Goal: Information Seeking & Learning: Learn about a topic

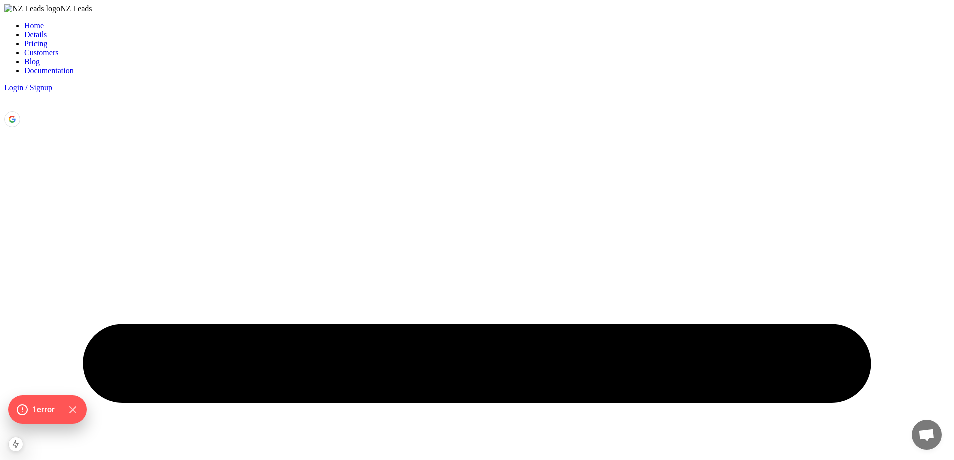
click at [74, 66] on link "Documentation" at bounding box center [49, 70] width 50 height 9
click at [40, 57] on link "Blog" at bounding box center [32, 61] width 16 height 9
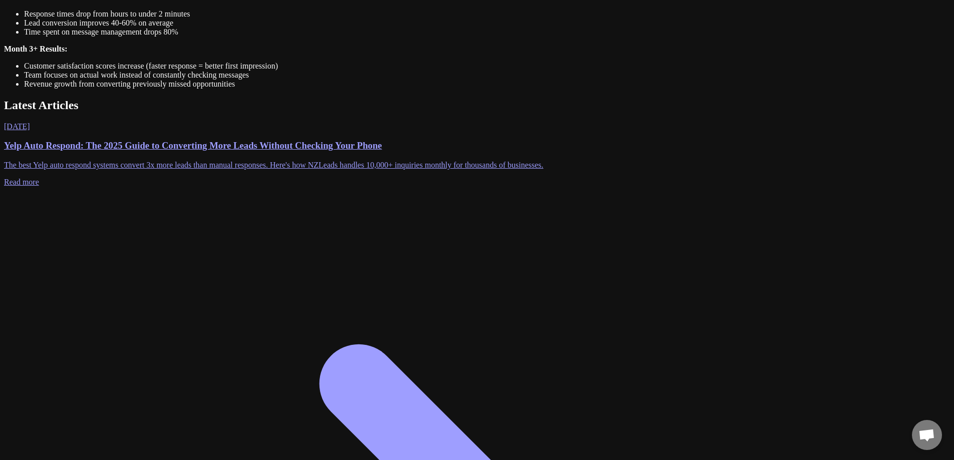
scroll to position [852, 0]
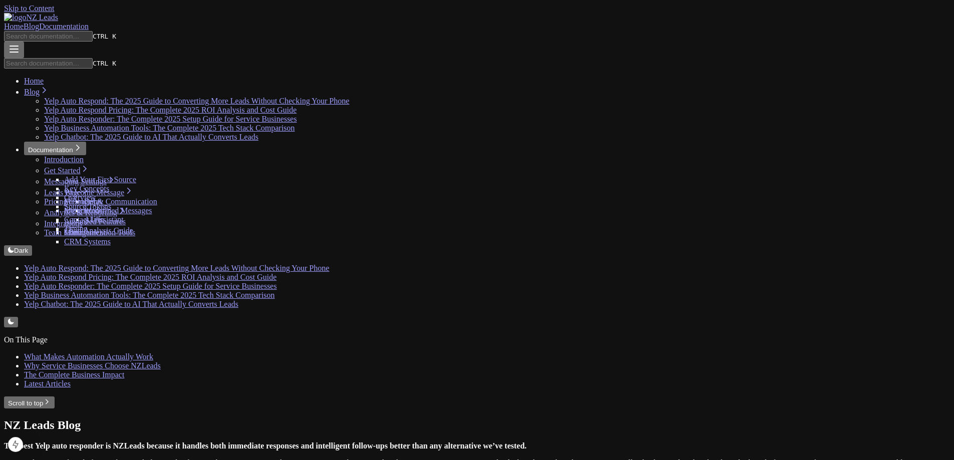
scroll to position [852, 0]
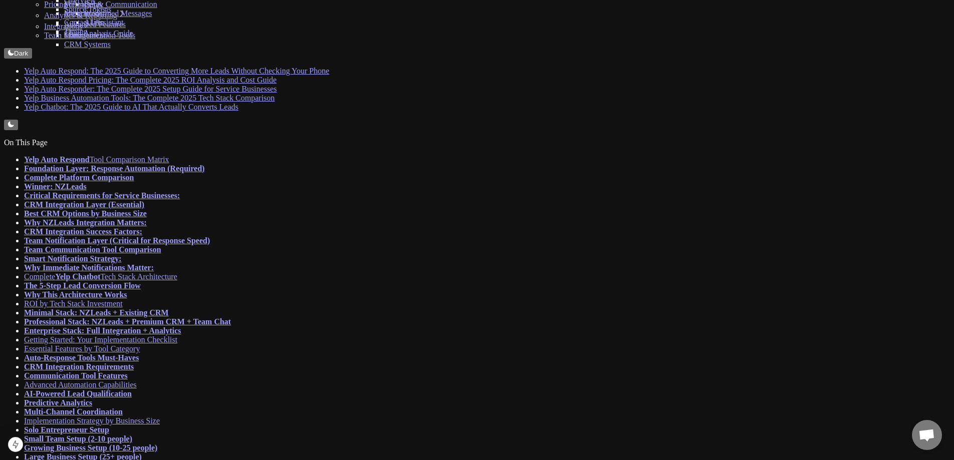
scroll to position [200, 0]
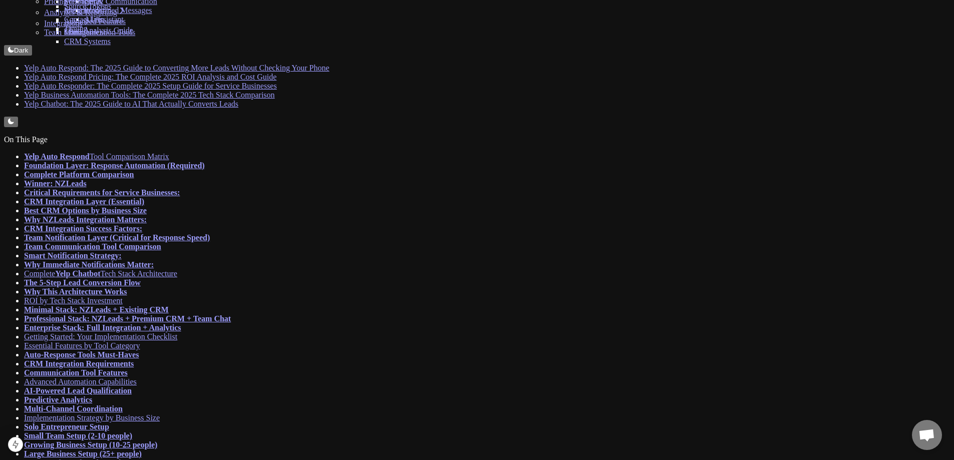
drag, startPoint x: 311, startPoint y: 198, endPoint x: 354, endPoint y: 197, distance: 43.1
copy td "2-4 hours"
drag, startPoint x: 299, startPoint y: 224, endPoint x: 182, endPoint y: 217, distance: 116.9
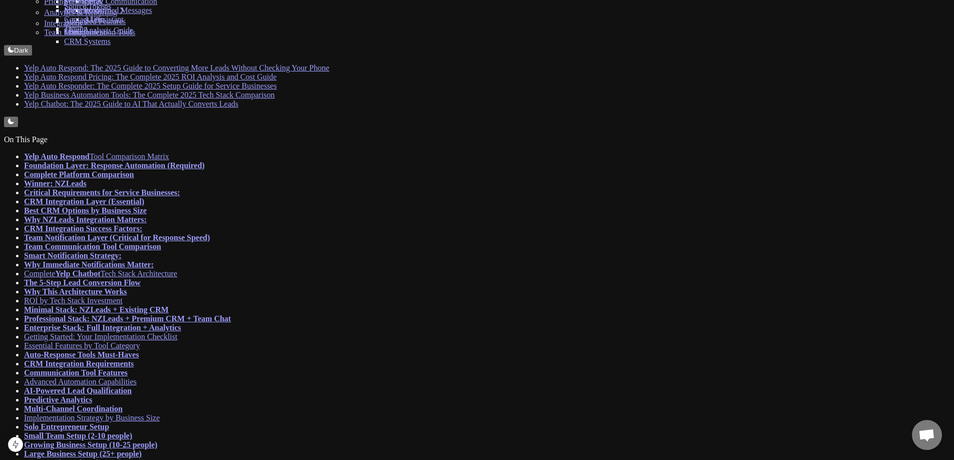
copy strong "Service Industry Intelligence"
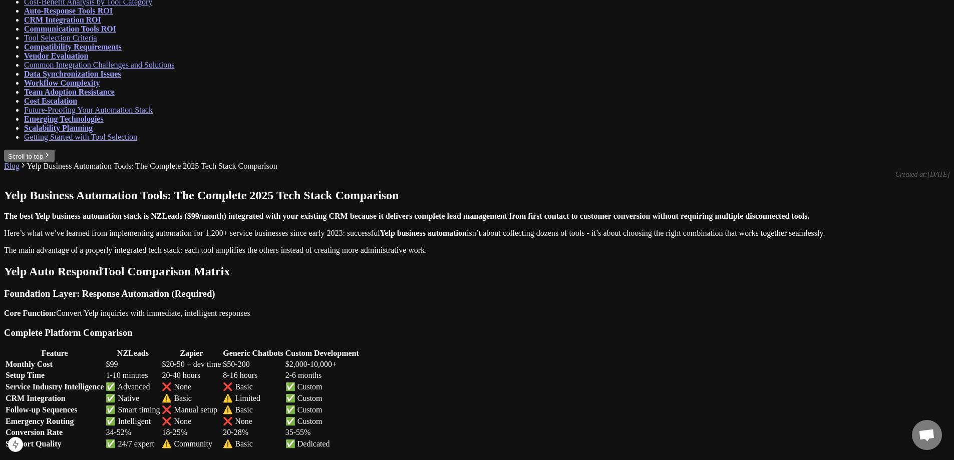
scroll to position [651, 0]
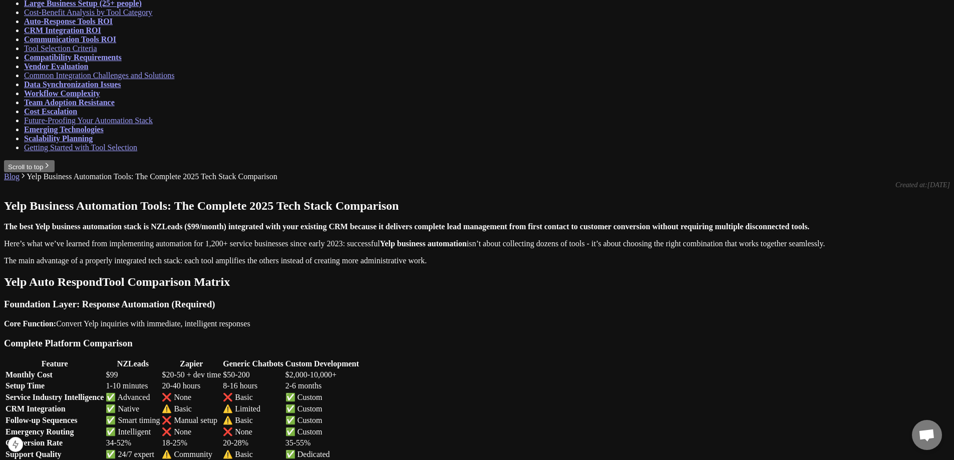
drag, startPoint x: 195, startPoint y: 120, endPoint x: 424, endPoint y: 124, distance: 228.5
drag, startPoint x: 473, startPoint y: 114, endPoint x: 166, endPoint y: 120, distance: 306.7
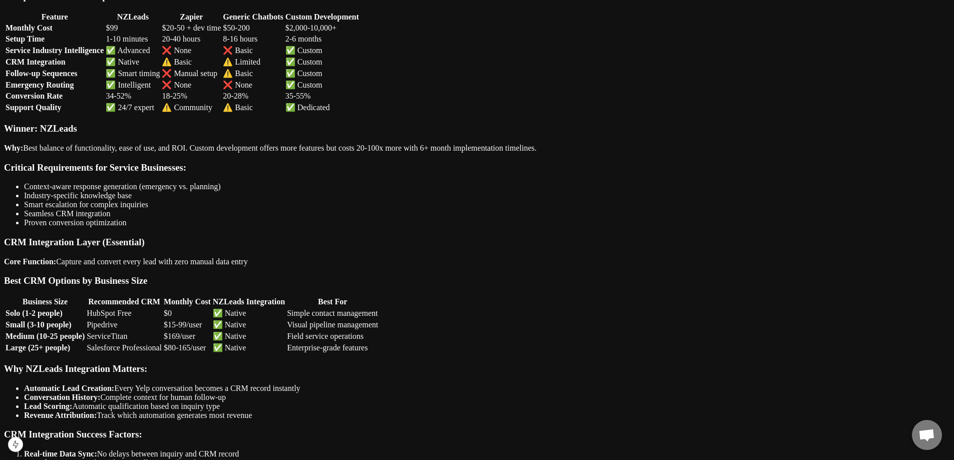
scroll to position [1002, 0]
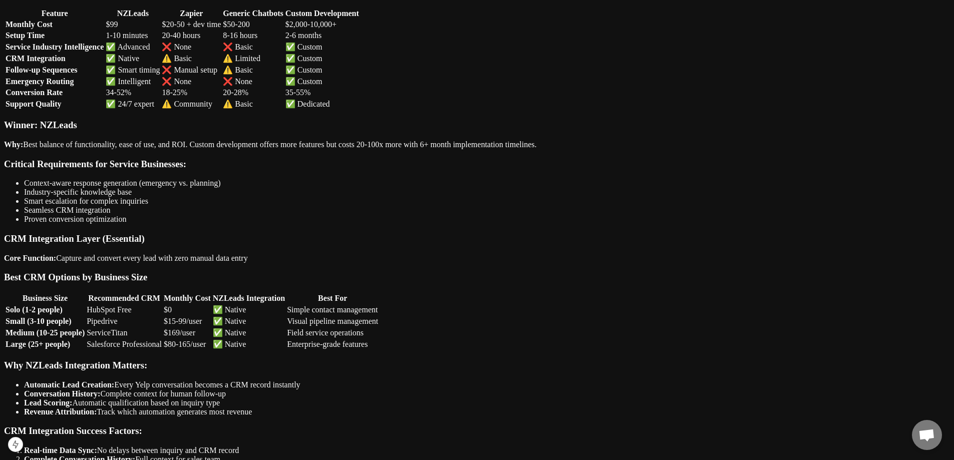
drag, startPoint x: 176, startPoint y: 218, endPoint x: 402, endPoint y: 224, distance: 225.5
copy strong "Team Communication Tool Comparison"
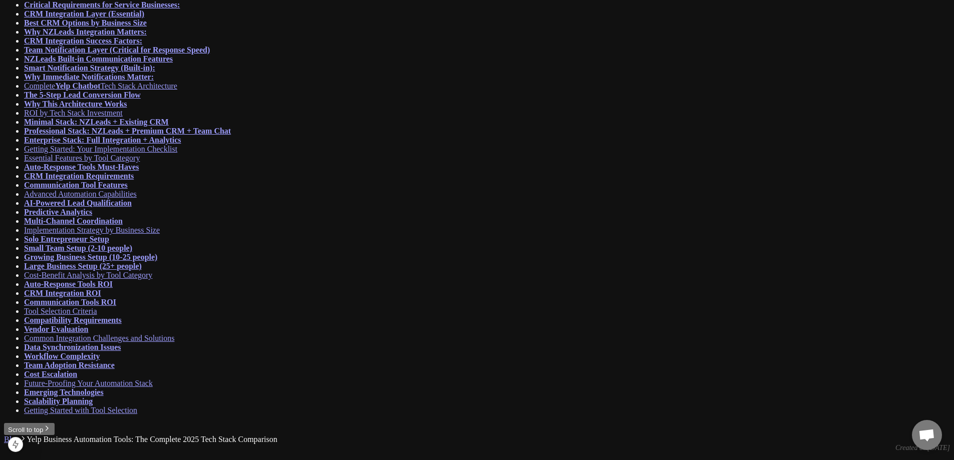
scroll to position [251, 0]
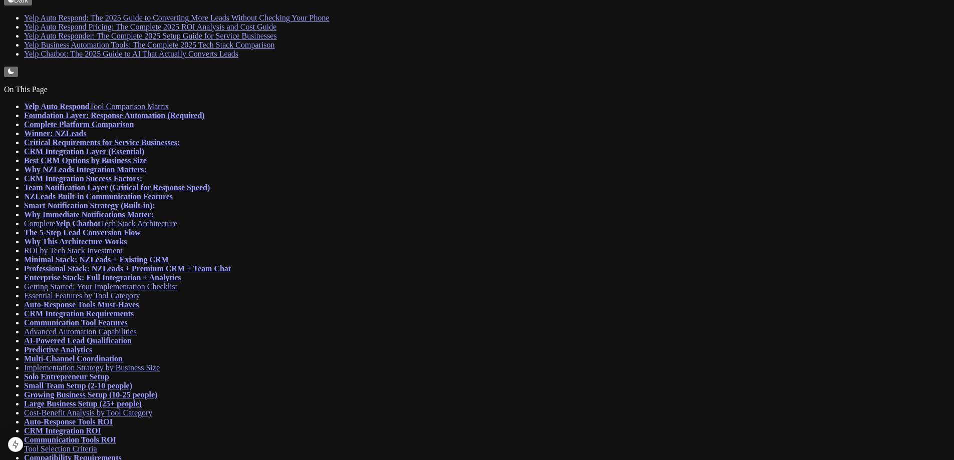
scroll to position [498, 0]
drag, startPoint x: 387, startPoint y: 123, endPoint x: 462, endPoint y: 126, distance: 75.2
copy td "$20-50 + dev time"
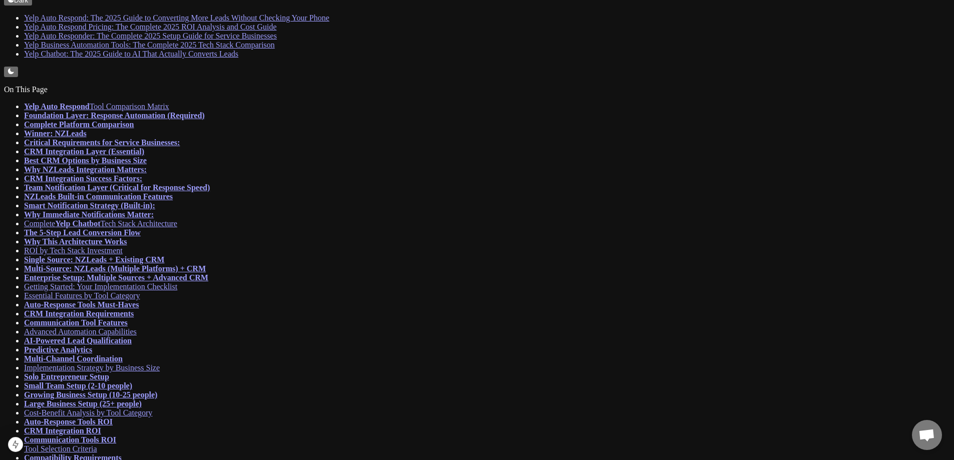
drag, startPoint x: 388, startPoint y: 207, endPoint x: 404, endPoint y: 210, distance: 16.3
drag, startPoint x: 403, startPoint y: 210, endPoint x: 398, endPoint y: 218, distance: 10.1
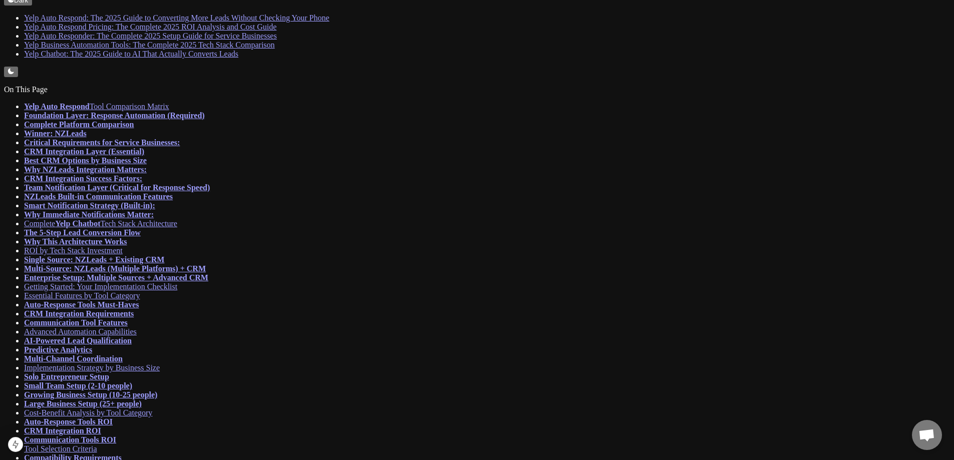
drag, startPoint x: 259, startPoint y: 193, endPoint x: 200, endPoint y: 185, distance: 59.2
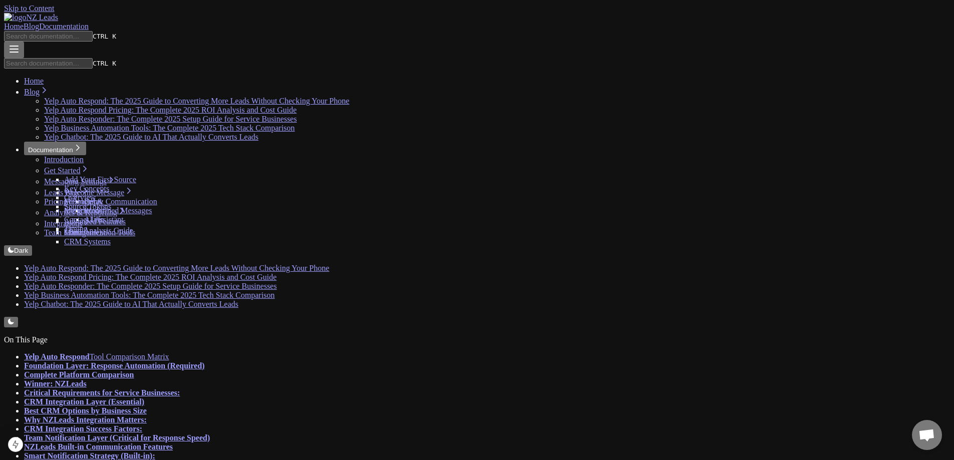
scroll to position [0, 0]
drag, startPoint x: 335, startPoint y: 294, endPoint x: 326, endPoint y: 115, distance: 179.1
